Goal: Transaction & Acquisition: Purchase product/service

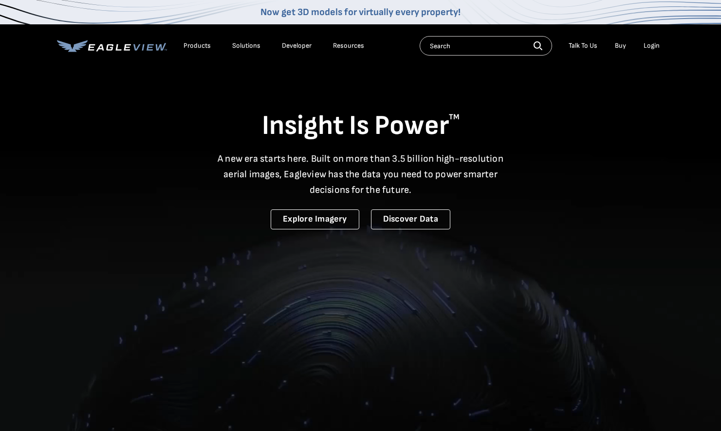
click at [650, 46] on div "Login" at bounding box center [652, 45] width 16 height 9
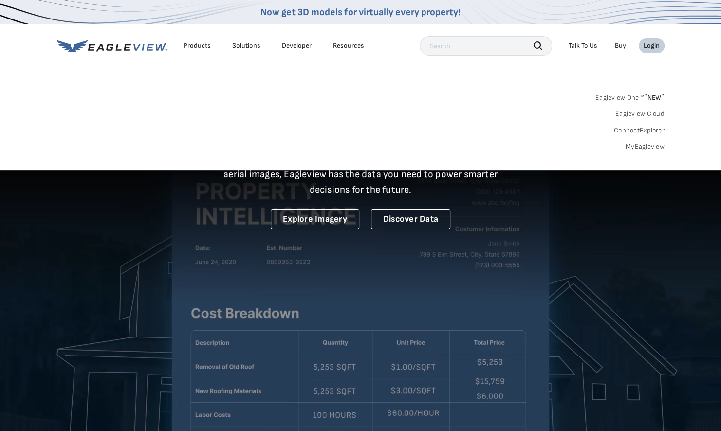
click at [645, 148] on link "MyEagleview" at bounding box center [645, 146] width 39 height 9
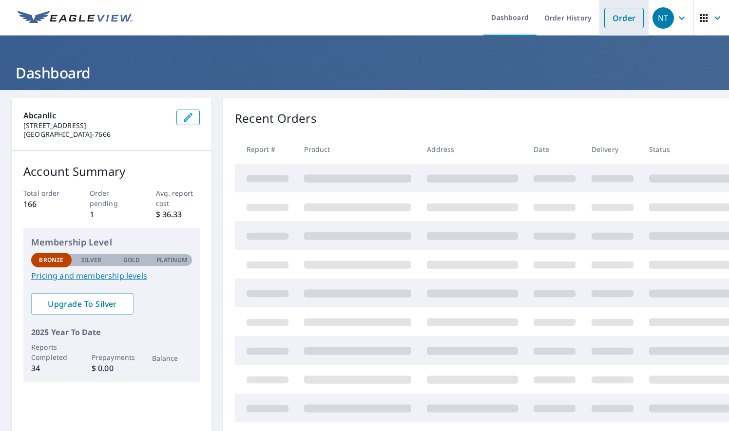
click at [620, 10] on link "Order" at bounding box center [623, 18] width 39 height 20
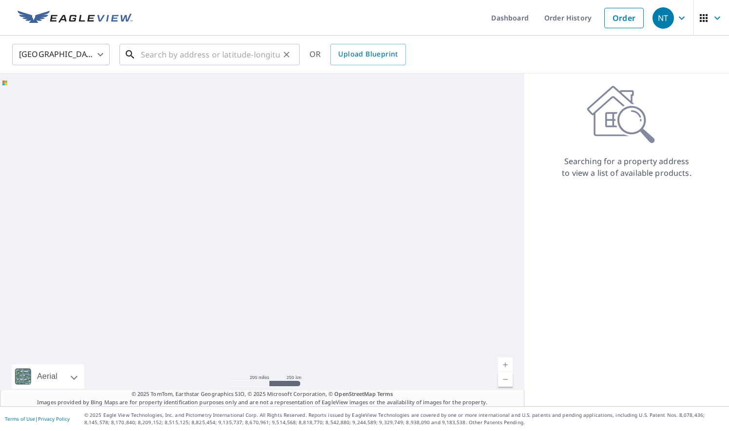
click at [174, 50] on input "text" at bounding box center [210, 54] width 139 height 27
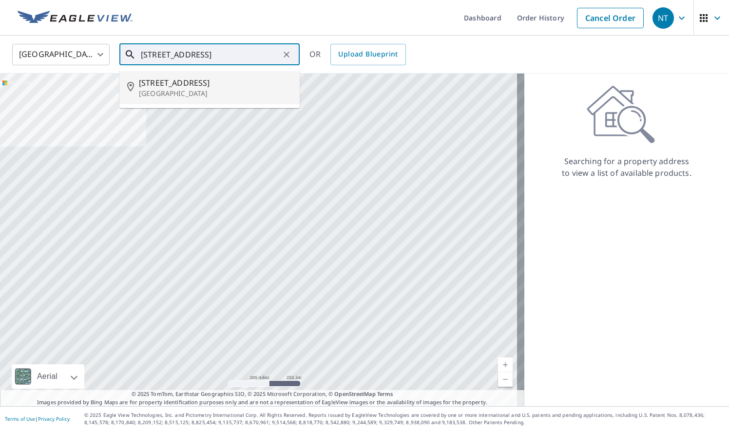
click at [218, 90] on p "Winter Haven, FL 33881" at bounding box center [215, 94] width 153 height 10
type input "1505 Meadowview NE Winter Haven, FL 33881"
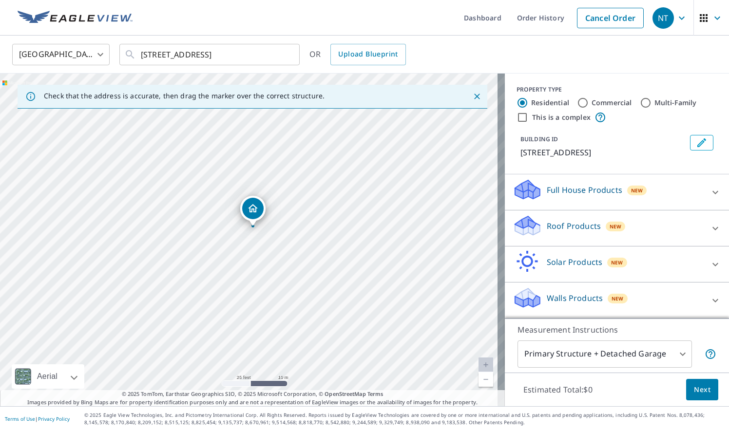
click at [281, 245] on div "1505 Meadowview NE Winter Haven, FL 33881" at bounding box center [252, 240] width 505 height 333
click at [580, 230] on div "Roof Products New" at bounding box center [607, 228] width 191 height 28
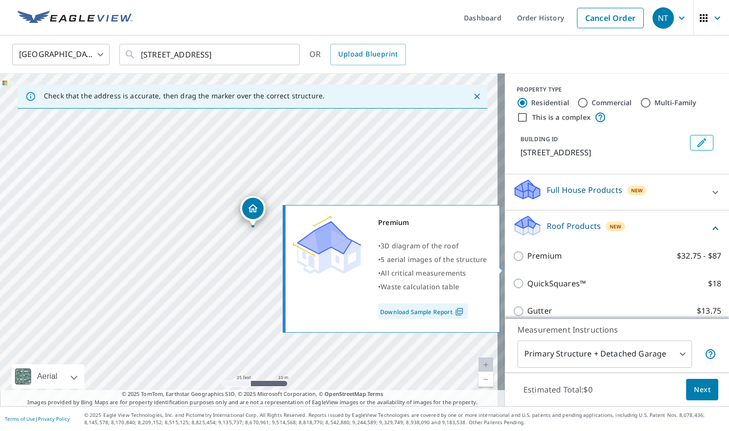
click at [544, 262] on p "Premium" at bounding box center [544, 256] width 35 height 12
click at [527, 262] on input "Premium $32.75 - $87" at bounding box center [519, 256] width 15 height 12
checkbox input "true"
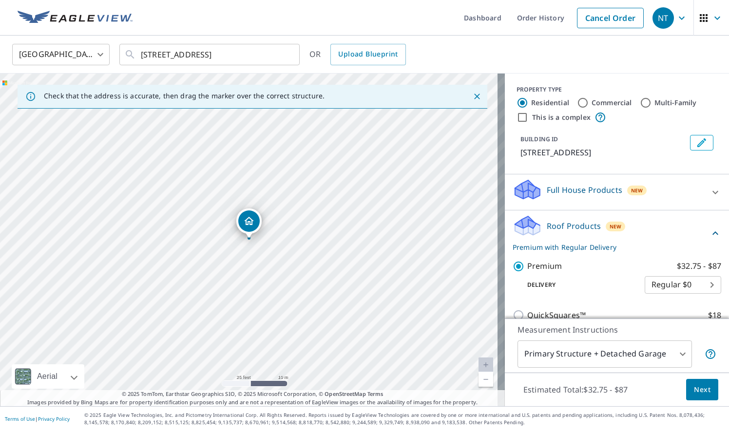
click at [699, 387] on span "Next" at bounding box center [702, 390] width 17 height 12
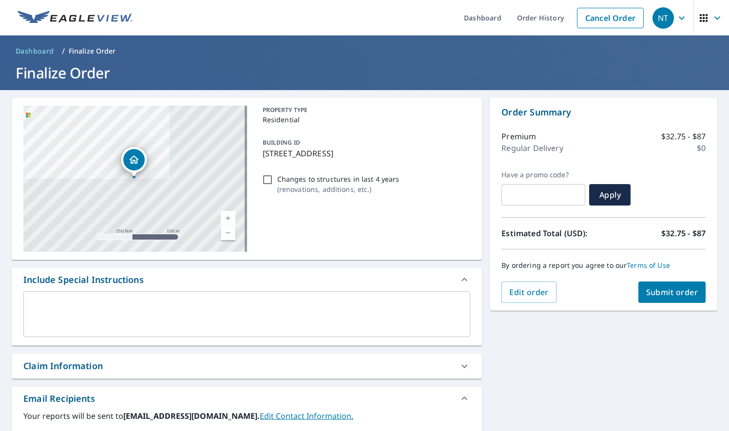
click at [662, 295] on span "Submit order" at bounding box center [672, 292] width 52 height 11
